Goal: Task Accomplishment & Management: Manage account settings

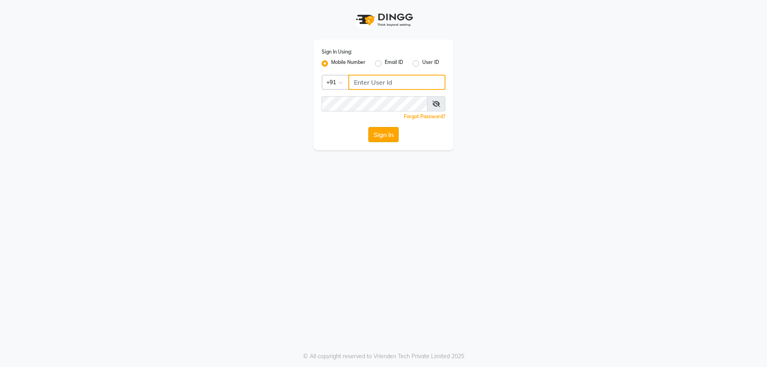
type input "9878353001"
click at [391, 139] on button "Sign In" at bounding box center [384, 134] width 30 height 15
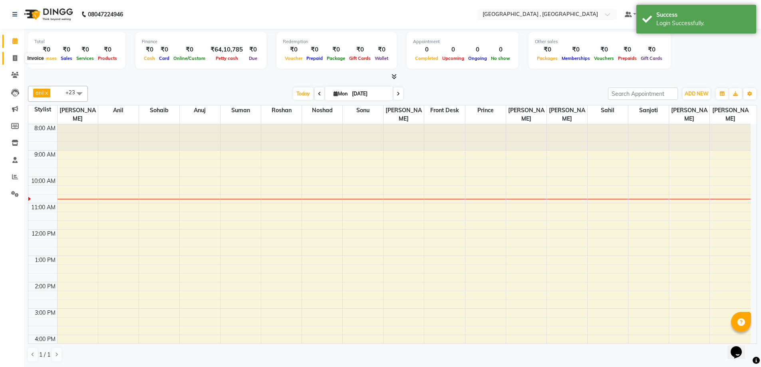
click at [15, 60] on icon at bounding box center [15, 58] width 4 height 6
select select "5111"
select select "service"
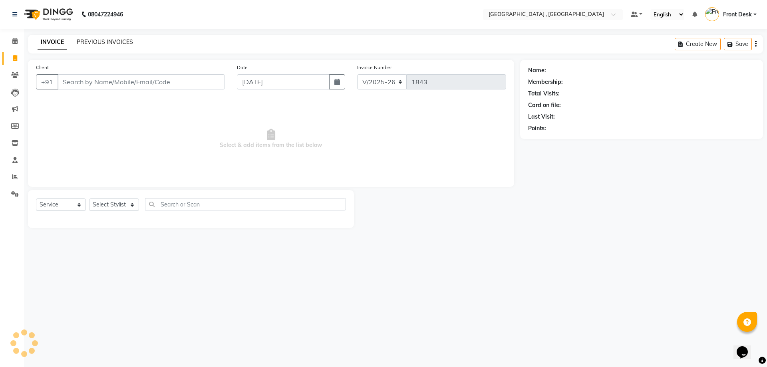
click at [98, 42] on link "PREVIOUS INVOICES" at bounding box center [105, 41] width 56 height 7
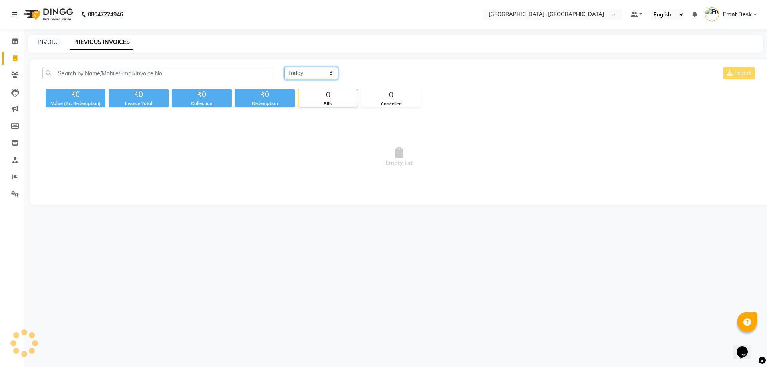
click at [324, 75] on select "[DATE] [DATE] Custom Range" at bounding box center [312, 73] width 54 height 12
click at [285, 67] on select "[DATE] [DATE] Custom Range" at bounding box center [312, 73] width 54 height 12
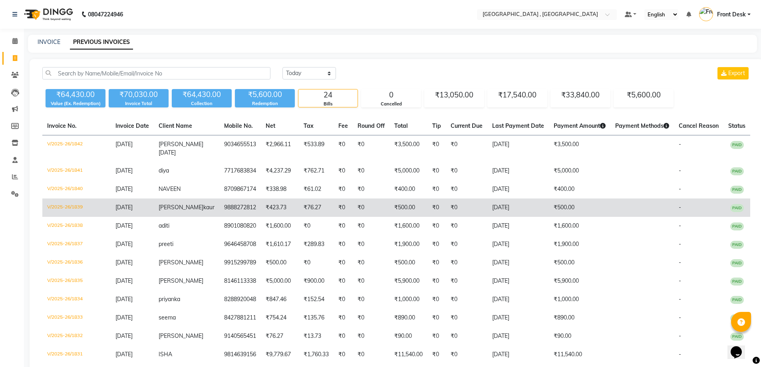
click at [501, 217] on td "[DATE]" at bounding box center [519, 208] width 62 height 18
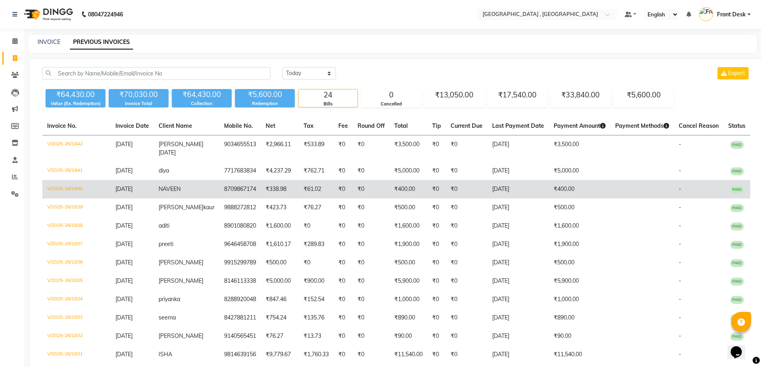
click at [219, 199] on td "8709867174" at bounding box center [240, 189] width 42 height 18
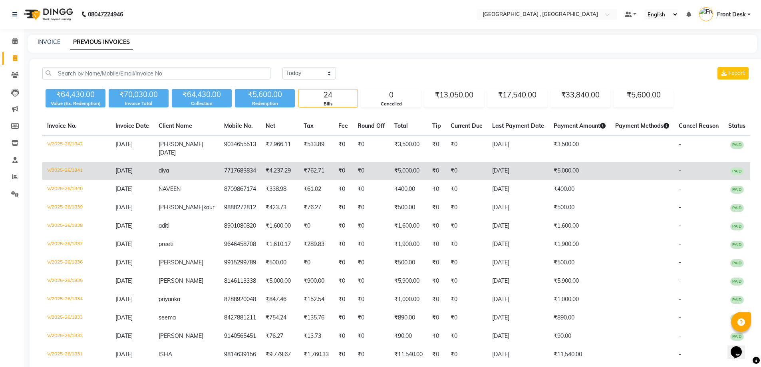
click at [261, 174] on td "₹4,237.29" at bounding box center [280, 171] width 38 height 18
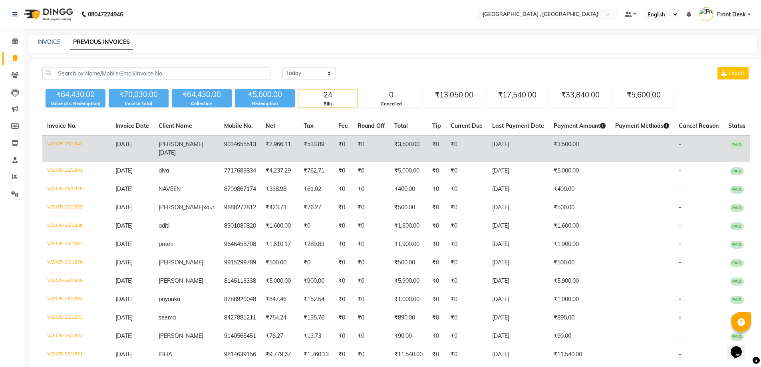
click at [176, 149] on span "[DATE]" at bounding box center [167, 152] width 17 height 7
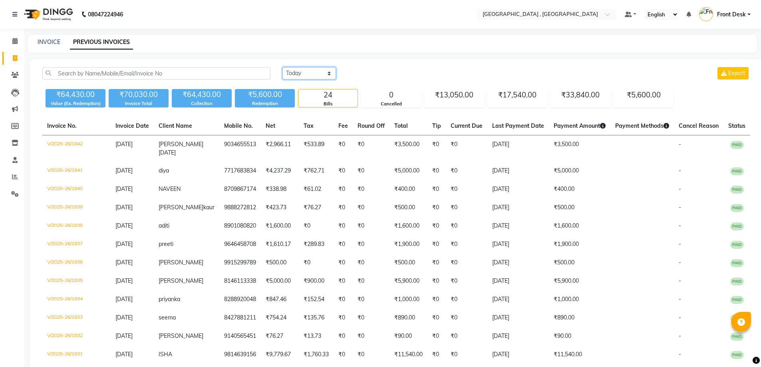
click at [305, 73] on select "[DATE] [DATE] Custom Range" at bounding box center [310, 73] width 54 height 12
select select "range"
click at [283, 67] on select "[DATE] [DATE] Custom Range" at bounding box center [310, 73] width 54 height 12
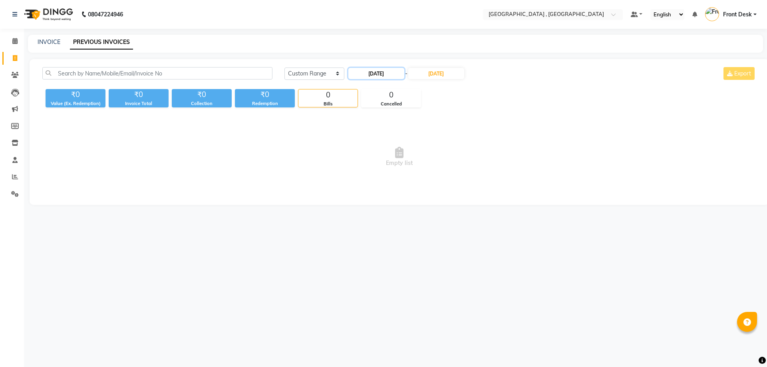
click at [379, 72] on input "[DATE]" at bounding box center [377, 73] width 56 height 11
select select "9"
select select "2025"
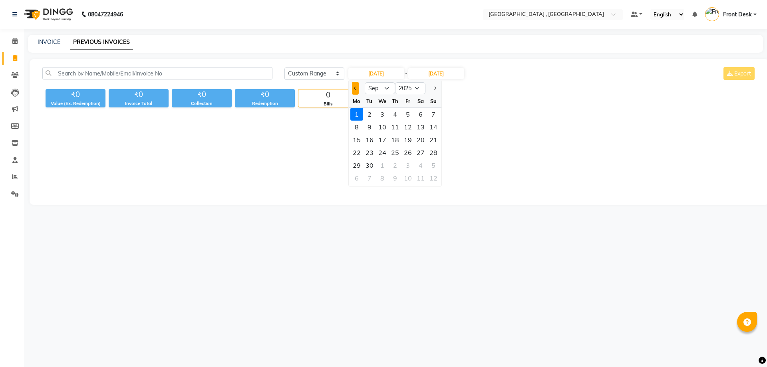
click at [352, 88] on button "Previous month" at bounding box center [355, 88] width 7 height 13
select select "8"
click at [404, 113] on div "1" at bounding box center [408, 114] width 13 height 13
type input "[DATE]"
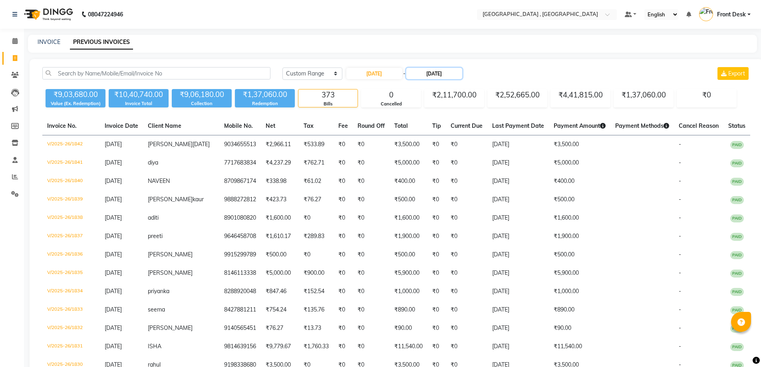
click at [433, 75] on input "[DATE]" at bounding box center [434, 73] width 56 height 11
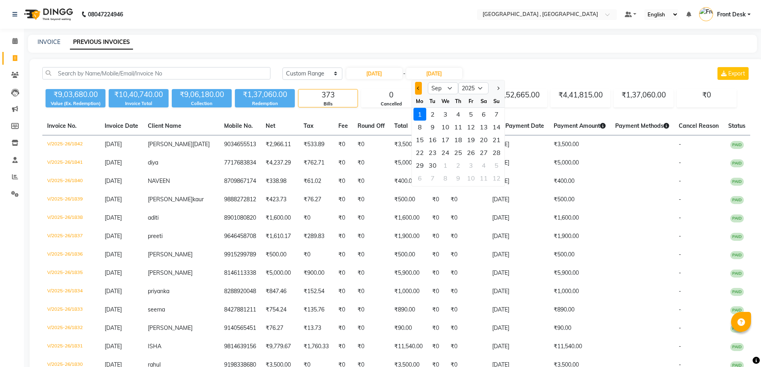
click at [418, 88] on span "Previous month" at bounding box center [418, 88] width 3 height 3
select select "8"
click at [500, 165] on div "31" at bounding box center [496, 165] width 13 height 13
type input "[DATE]"
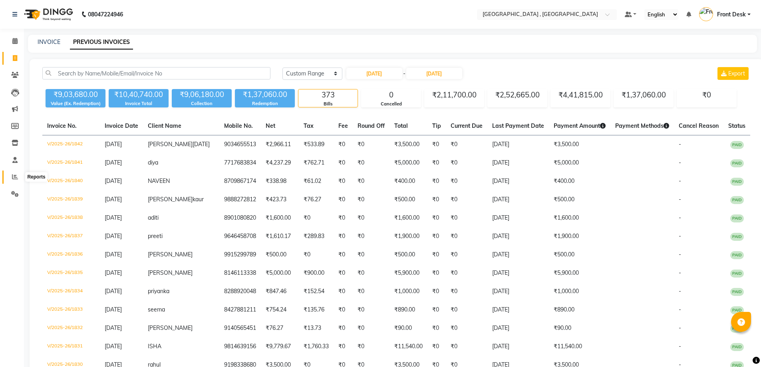
click at [11, 176] on span at bounding box center [15, 177] width 14 height 9
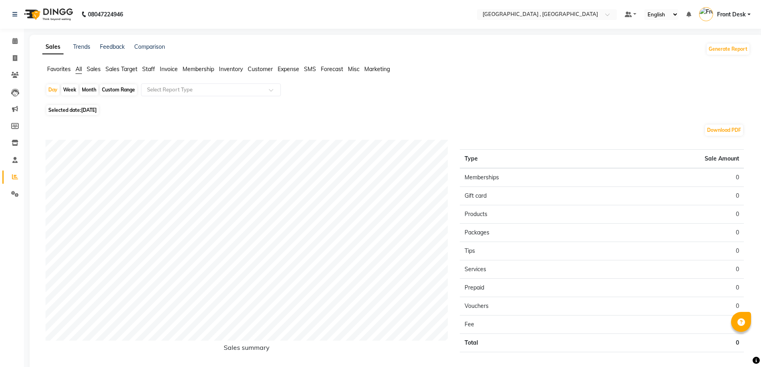
click at [92, 90] on div "Month" at bounding box center [89, 89] width 18 height 11
select select "9"
select select "2025"
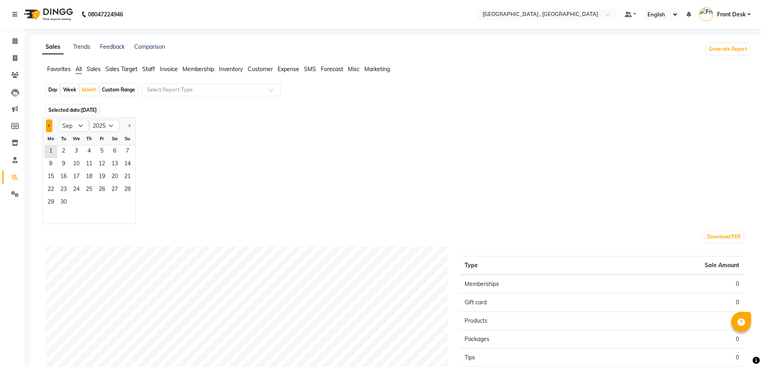
click at [49, 126] on span "Previous month" at bounding box center [49, 125] width 3 height 3
select select "8"
click at [105, 149] on span "1" at bounding box center [102, 151] width 13 height 13
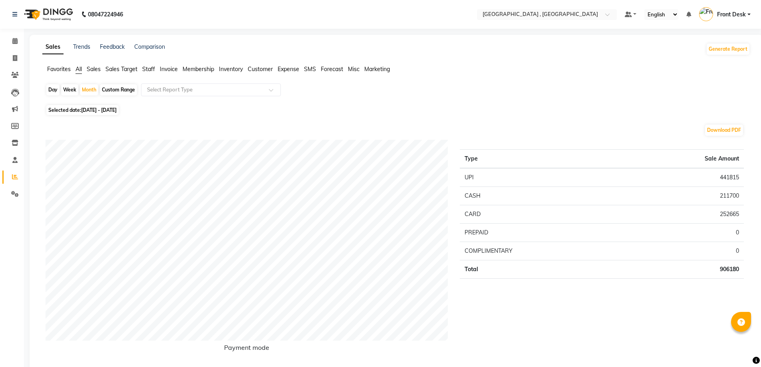
click at [151, 70] on span "Staff" at bounding box center [148, 69] width 13 height 7
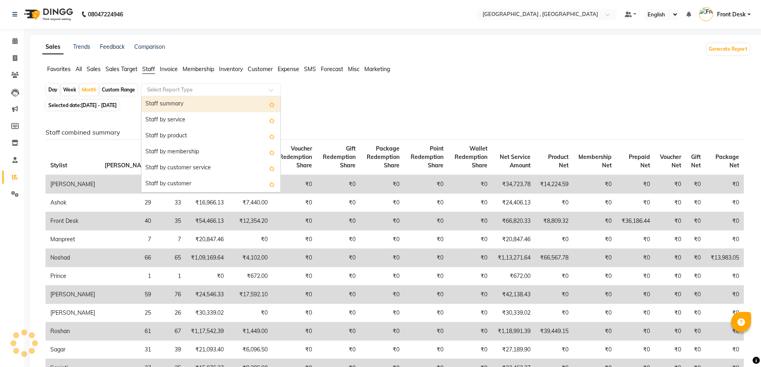
click at [153, 92] on input "text" at bounding box center [202, 90] width 115 height 8
click at [168, 106] on div "Staff summary" at bounding box center [210, 104] width 139 height 16
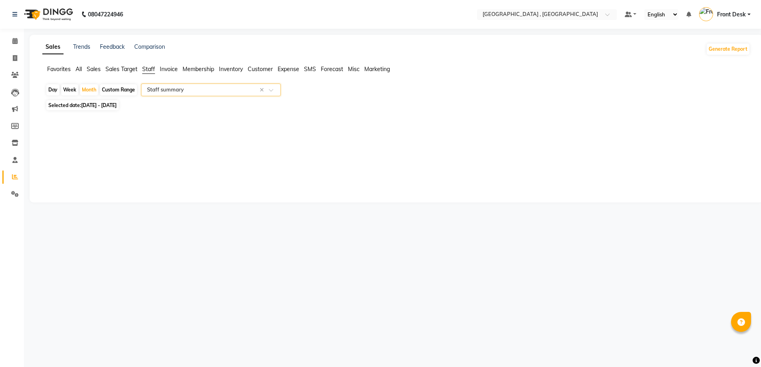
select select "full_report"
select select "csv"
click at [16, 58] on icon at bounding box center [15, 58] width 4 height 6
select select "service"
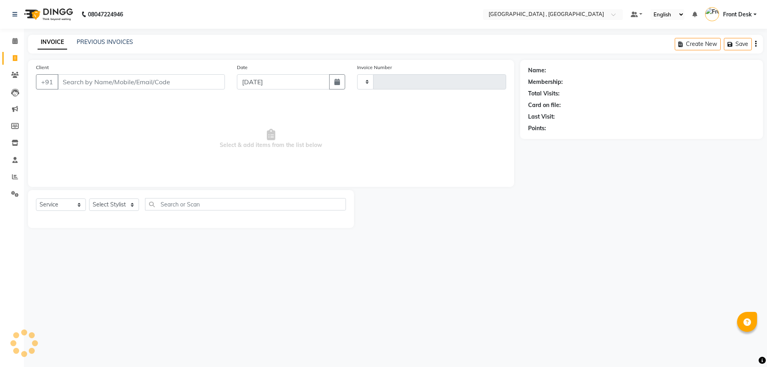
type input "1843"
select select "5111"
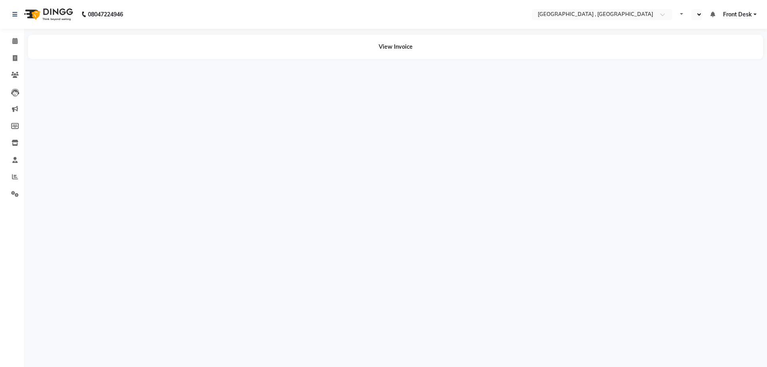
select select "en"
